Goal: Obtain resource: Obtain resource

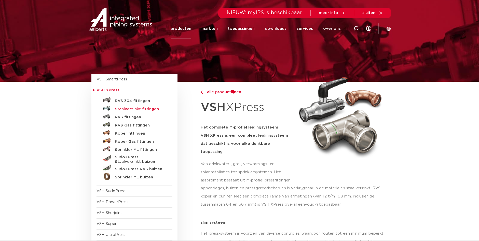
click at [138, 109] on h5 "Staalverzinkt fittingen" at bounding box center [140, 109] width 50 height 5
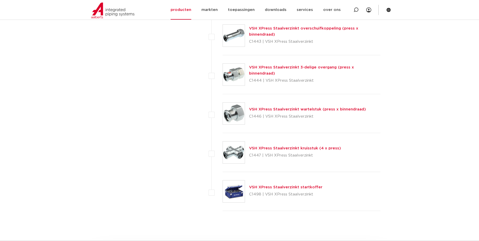
scroll to position [1302, 0]
click at [306, 110] on link "VSH XPress Staalverzinkt wartelstuk (press x binnendraad)" at bounding box center [307, 111] width 117 height 4
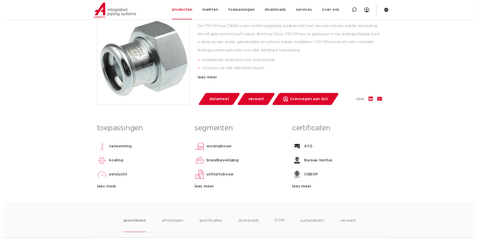
scroll to position [153, 0]
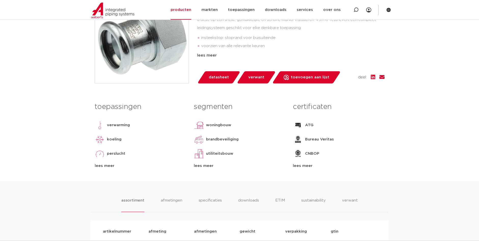
click at [222, 78] on span "datasheet" at bounding box center [219, 77] width 20 height 8
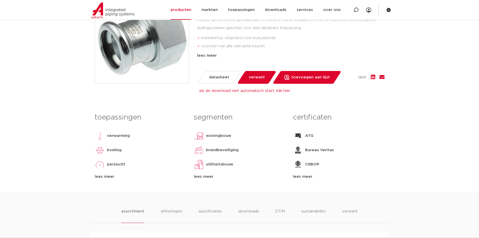
scroll to position [0, 0]
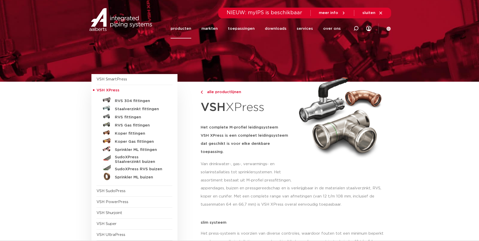
click at [380, 12] on icon at bounding box center [381, 13] width 5 height 5
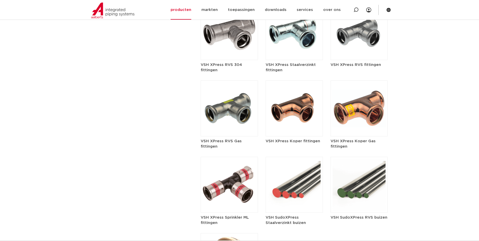
scroll to position [663, 0]
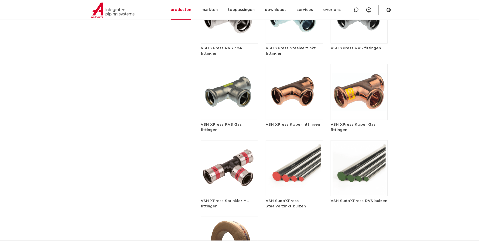
click at [352, 46] on h5 "VSH XPress RVS fittingen" at bounding box center [359, 48] width 57 height 5
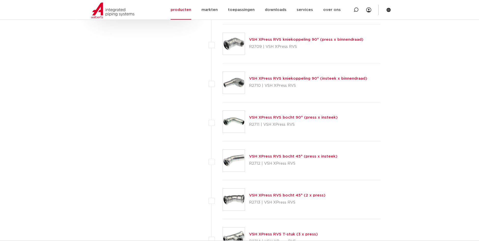
scroll to position [206, 0]
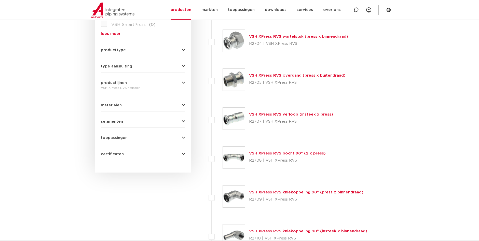
click at [280, 37] on link "VSH XPress RVS wartelstuk (press x binnendraad)" at bounding box center [298, 37] width 99 height 4
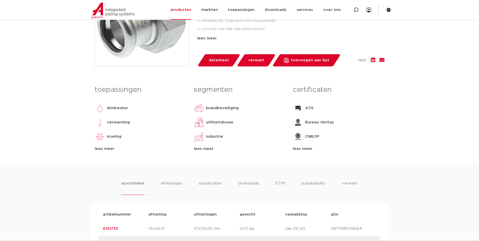
scroll to position [178, 0]
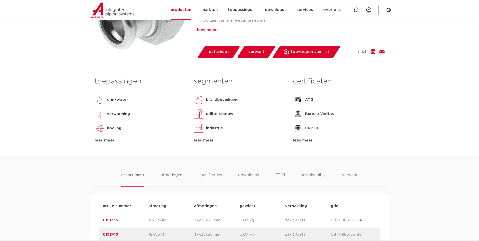
click at [207, 29] on div "lees meer" at bounding box center [291, 30] width 188 height 6
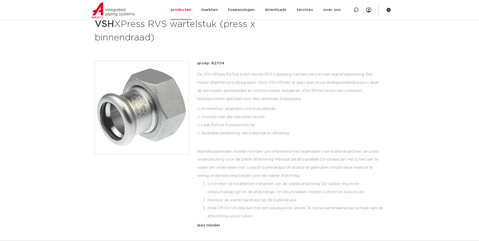
scroll to position [51, 0]
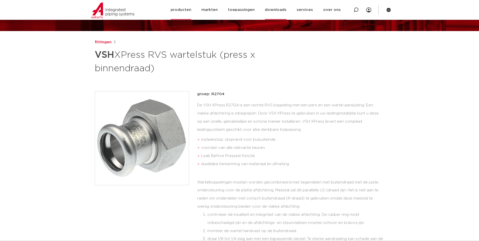
click at [280, 9] on link "downloads" at bounding box center [276, 10] width 22 height 20
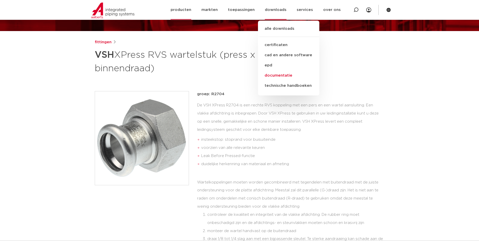
click at [279, 75] on link "documentatie" at bounding box center [288, 76] width 61 height 10
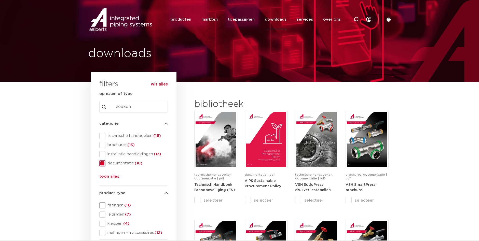
click at [100, 205] on span at bounding box center [102, 206] width 6 height 6
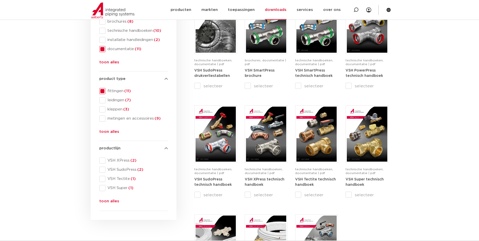
scroll to position [127, 0]
